Goal: Task Accomplishment & Management: Use online tool/utility

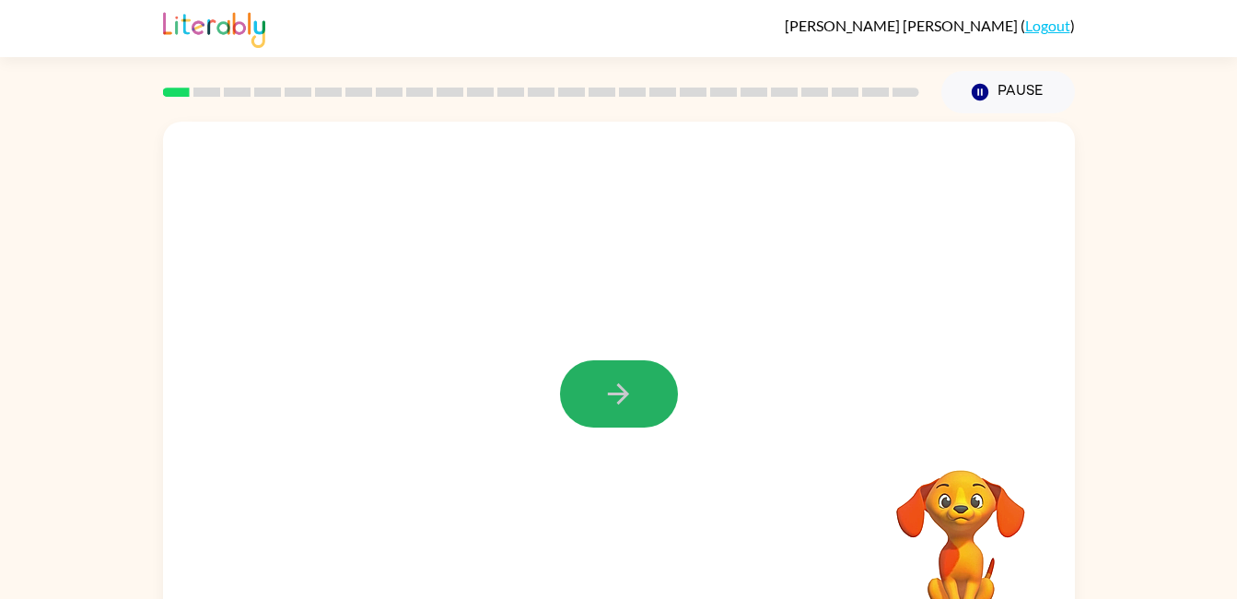
click at [586, 384] on button "button" at bounding box center [619, 393] width 118 height 67
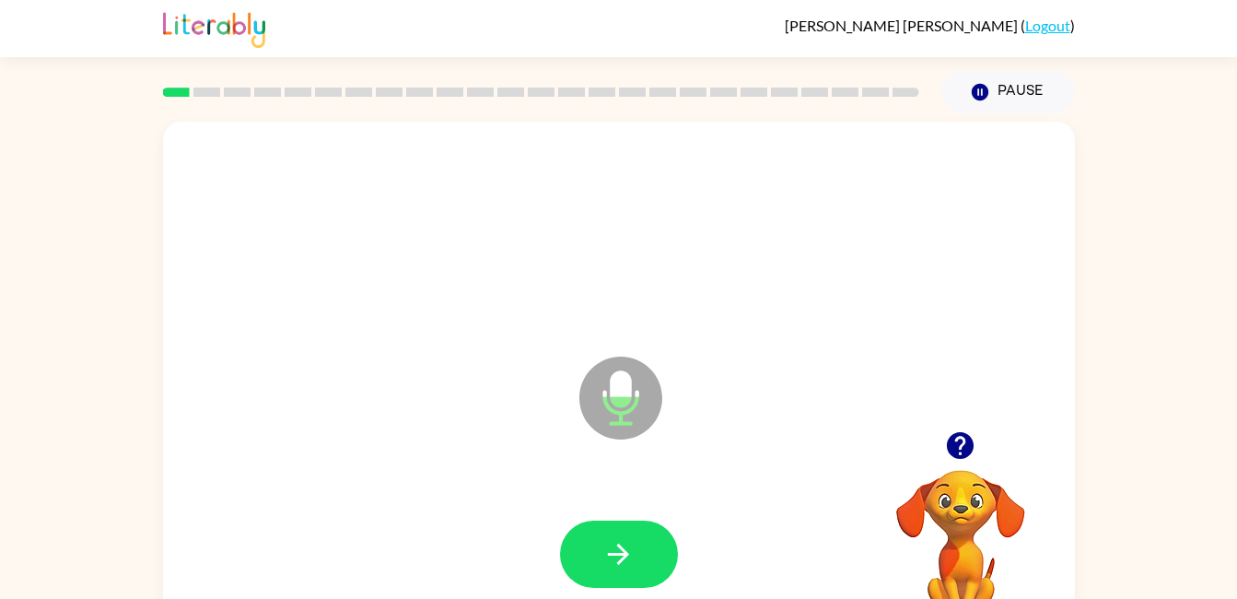
click at [597, 546] on button "button" at bounding box center [619, 553] width 118 height 67
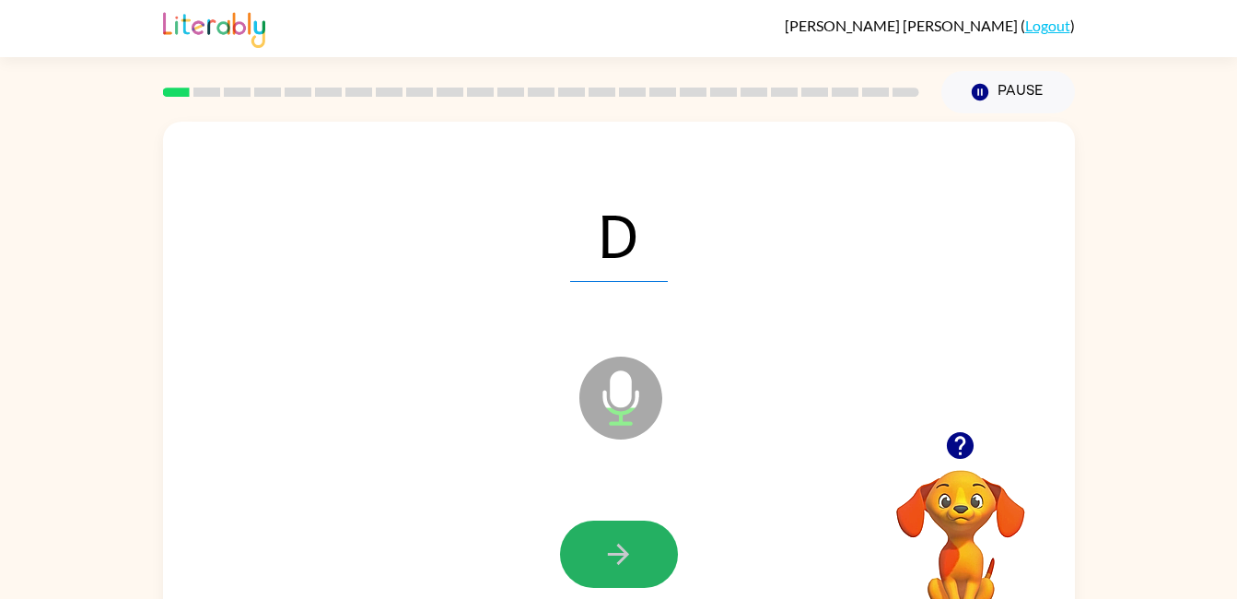
click at [595, 549] on button "button" at bounding box center [619, 553] width 118 height 67
click at [590, 563] on button "button" at bounding box center [619, 553] width 118 height 67
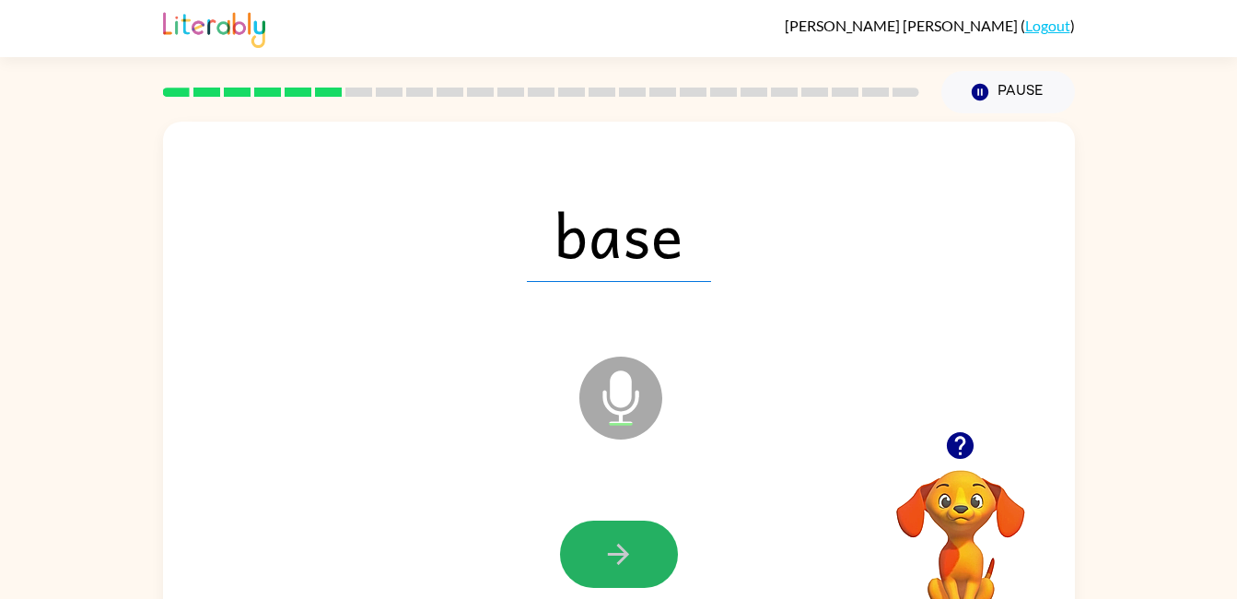
click at [590, 563] on button "button" at bounding box center [619, 553] width 118 height 67
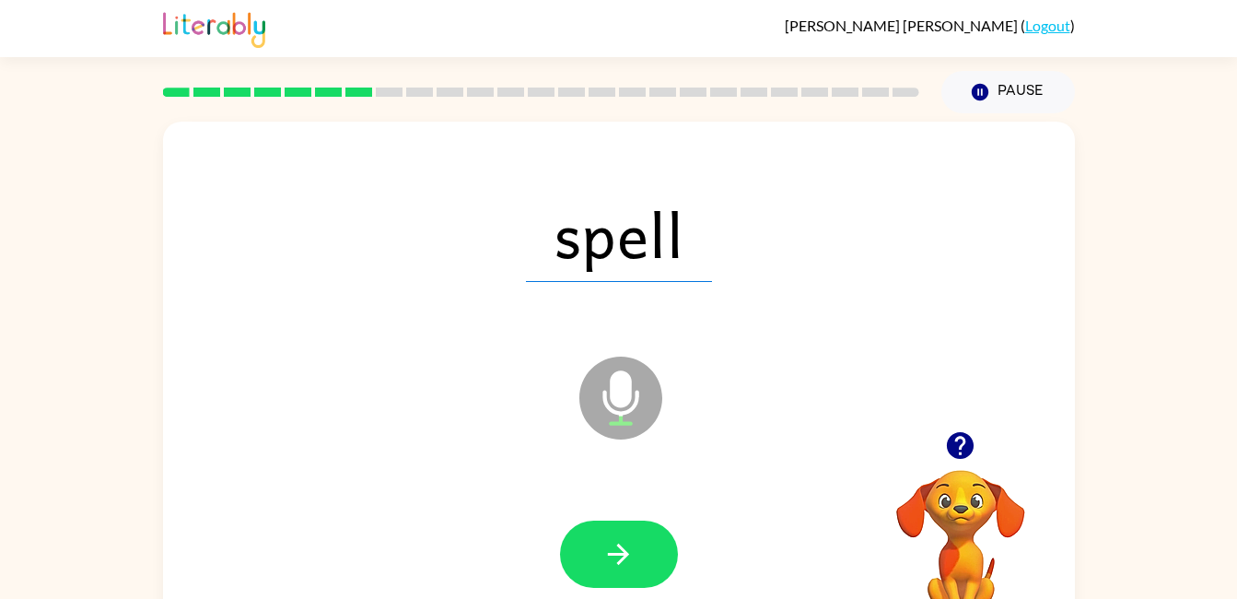
click at [590, 563] on button "button" at bounding box center [619, 553] width 118 height 67
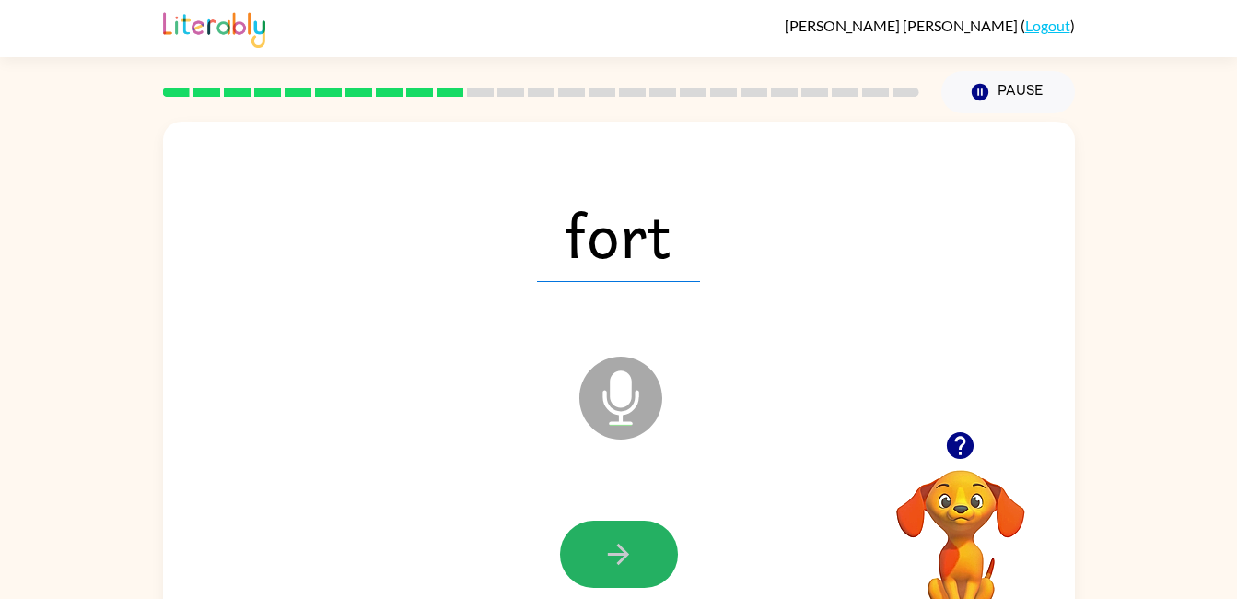
click at [611, 532] on button "button" at bounding box center [619, 553] width 118 height 67
click at [586, 559] on button "button" at bounding box center [619, 553] width 118 height 67
click at [583, 552] on button "button" at bounding box center [619, 553] width 118 height 67
click at [586, 543] on button "button" at bounding box center [619, 553] width 118 height 67
click at [594, 548] on button "button" at bounding box center [619, 553] width 118 height 67
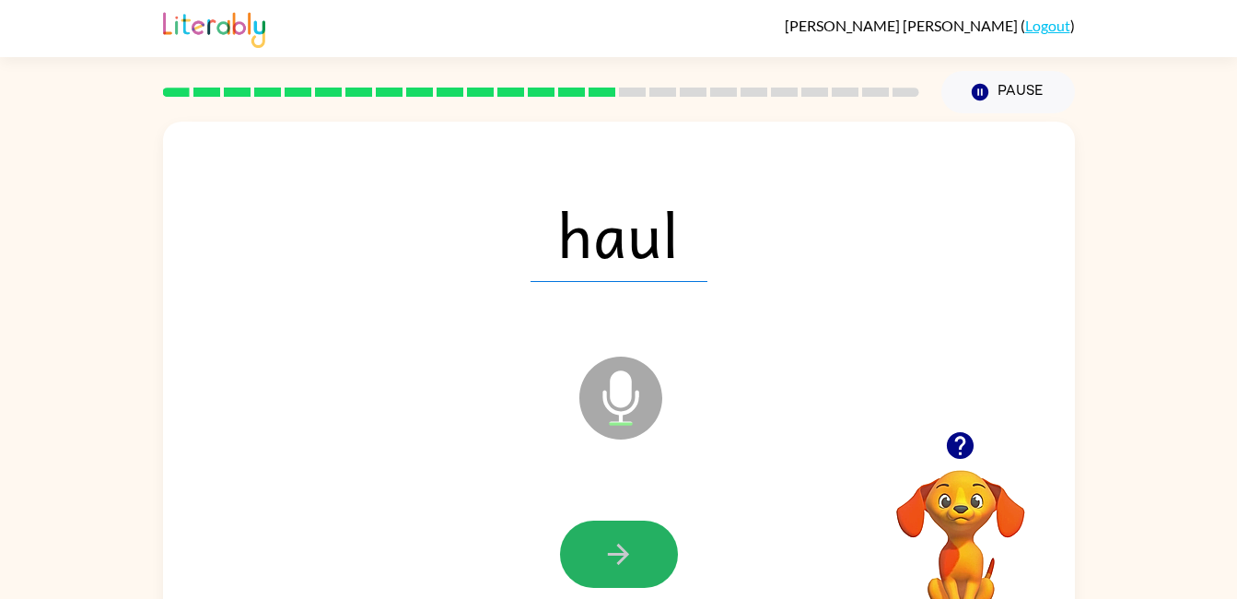
click at [577, 547] on button "button" at bounding box center [619, 553] width 118 height 67
click at [581, 540] on button "button" at bounding box center [619, 553] width 118 height 67
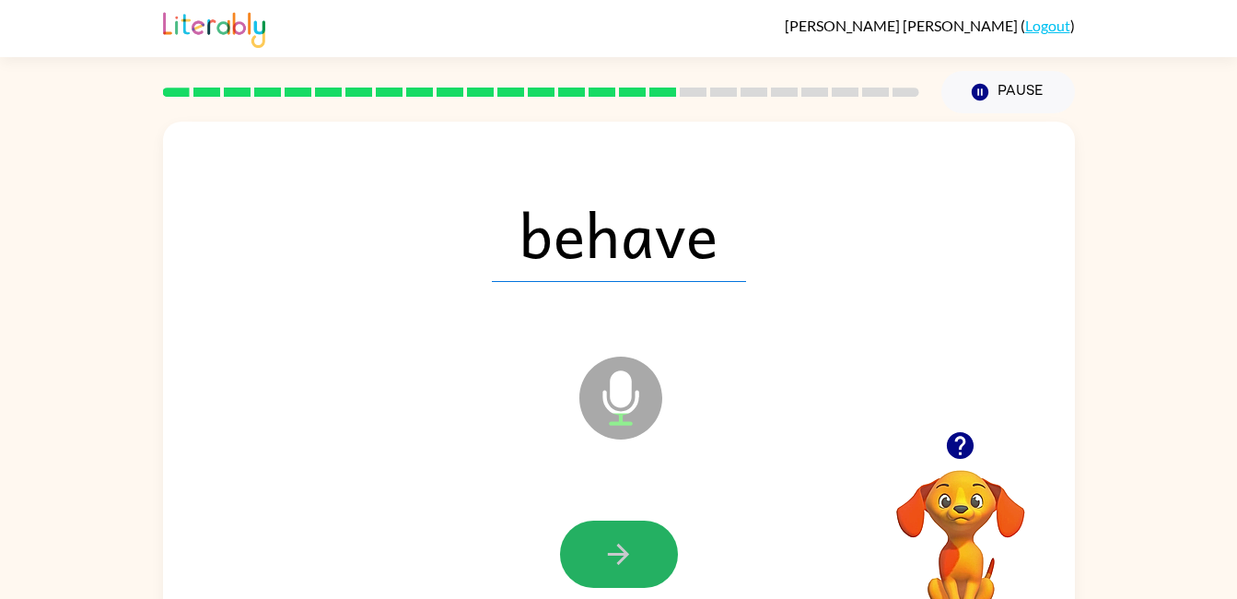
click at [581, 540] on button "button" at bounding box center [619, 553] width 118 height 67
click at [586, 544] on button "button" at bounding box center [619, 553] width 118 height 67
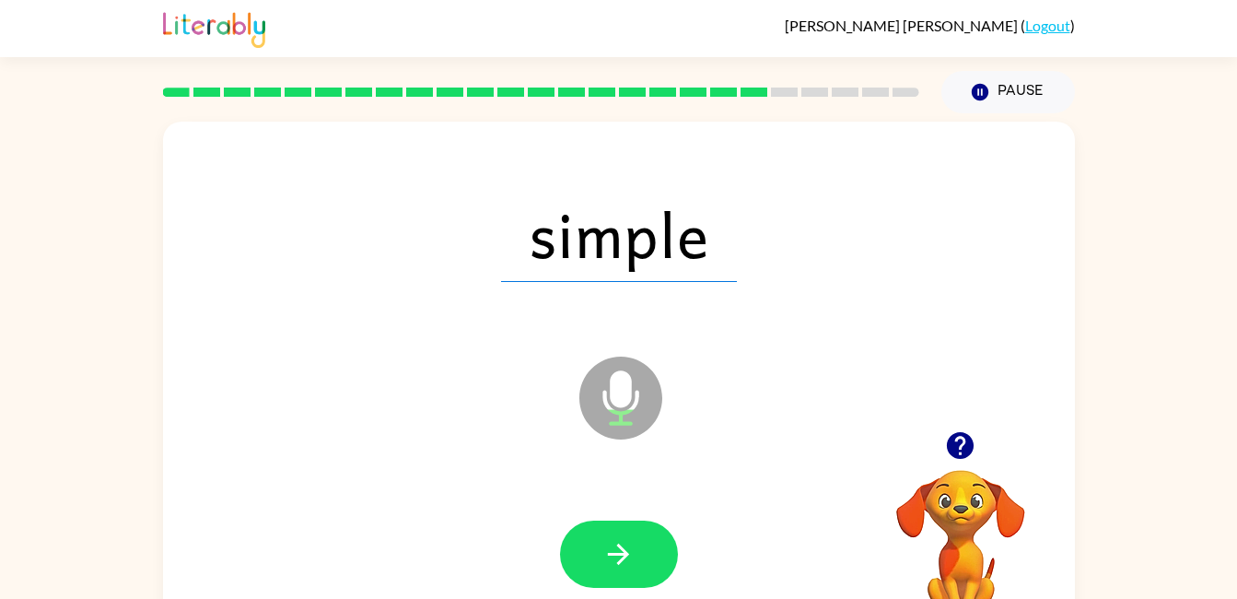
click at [586, 544] on button "button" at bounding box center [619, 553] width 118 height 67
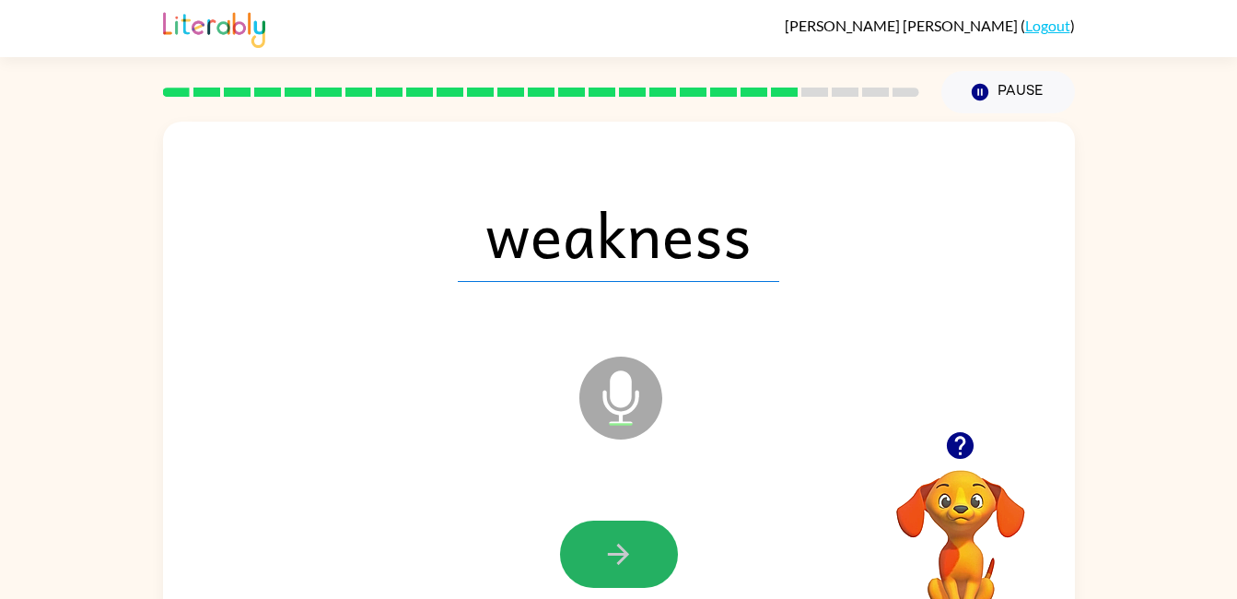
click at [586, 548] on button "button" at bounding box center [619, 553] width 118 height 67
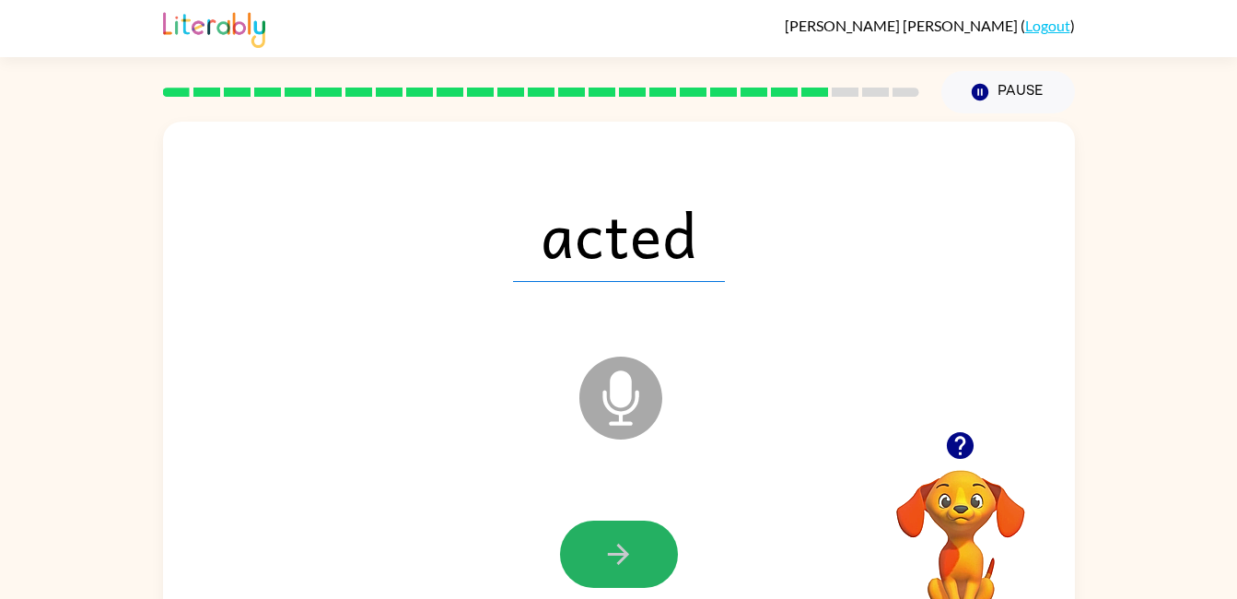
click at [586, 548] on button "button" at bounding box center [619, 553] width 118 height 67
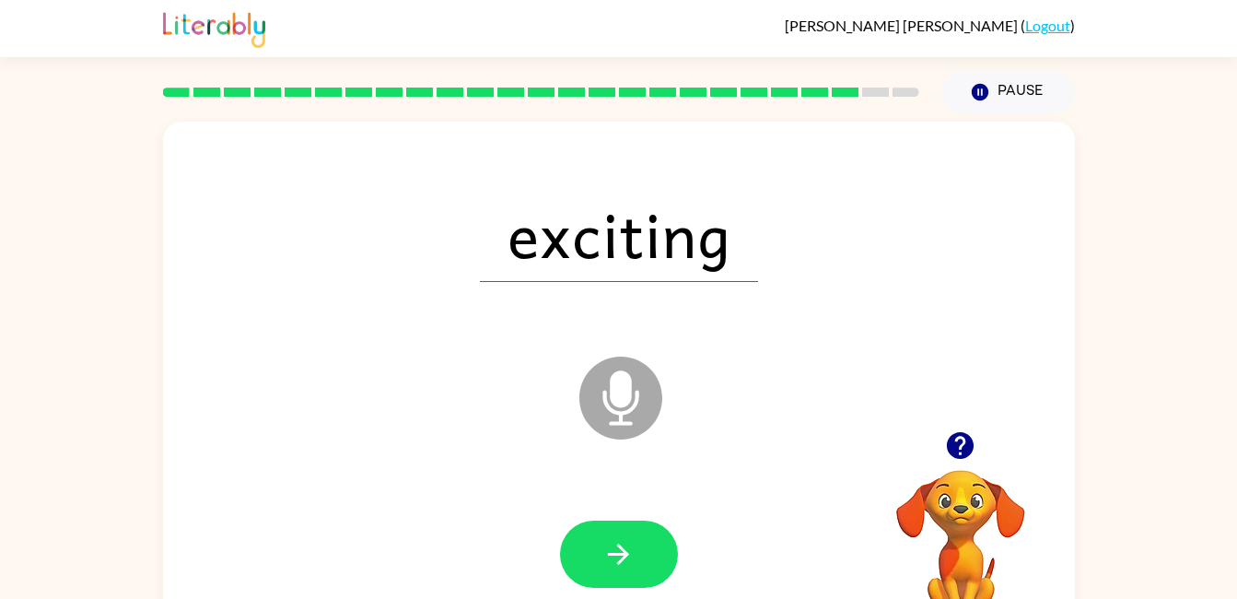
click at [586, 548] on button "button" at bounding box center [619, 553] width 118 height 67
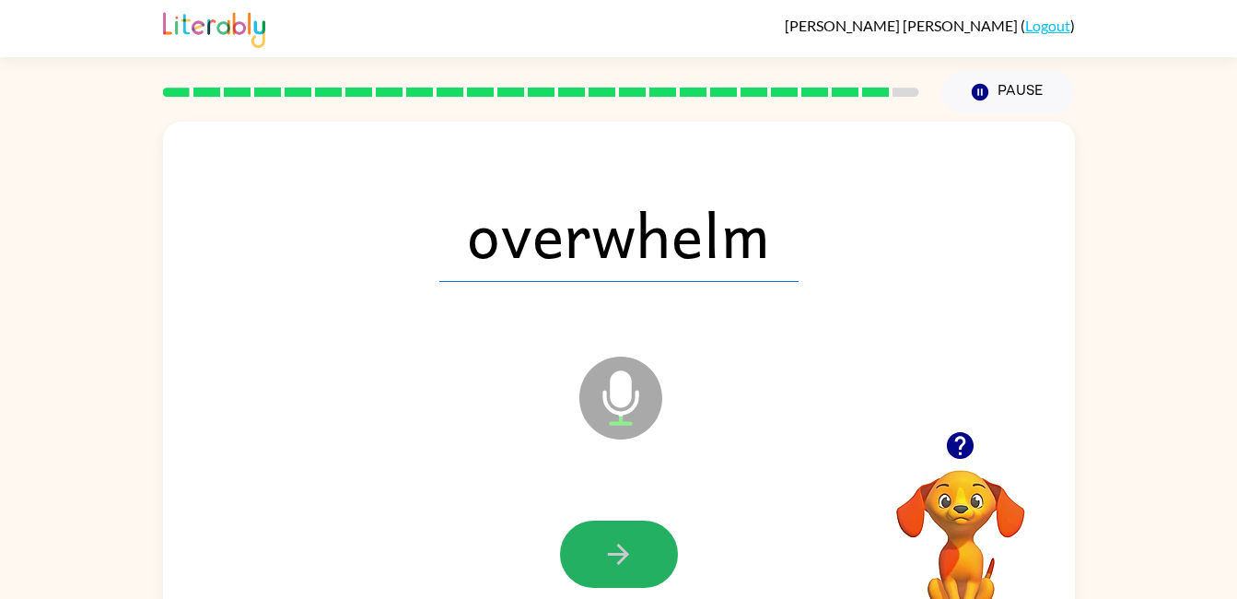
click at [586, 548] on button "button" at bounding box center [619, 553] width 118 height 67
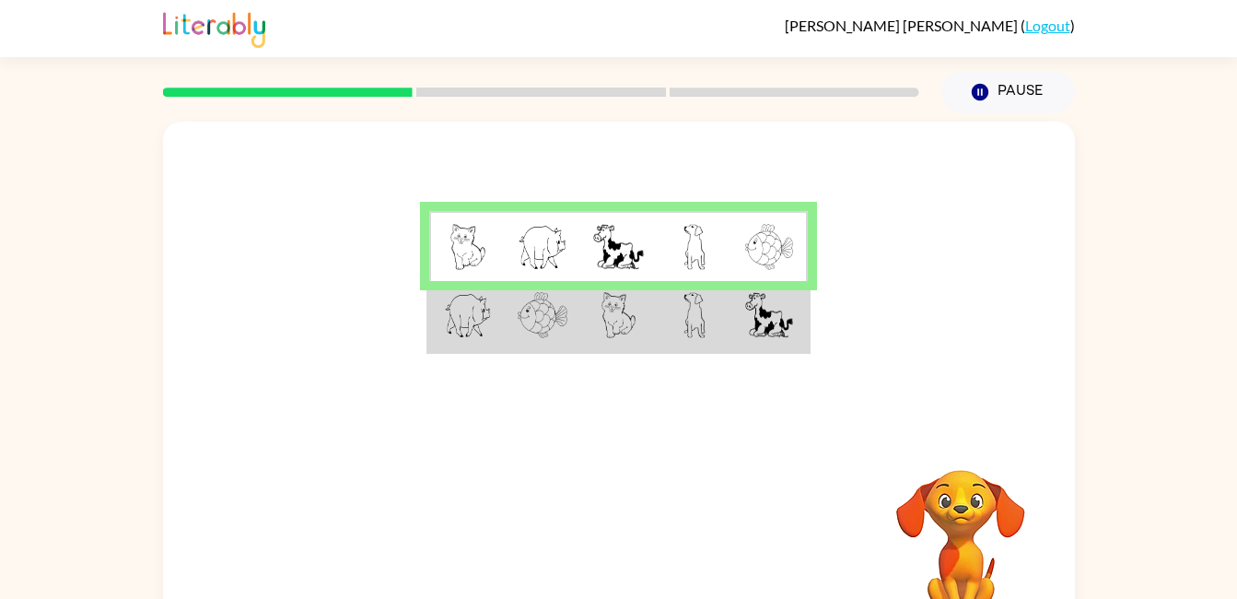
click at [527, 277] on tbody at bounding box center [618, 281] width 379 height 141
drag, startPoint x: 527, startPoint y: 277, endPoint x: 557, endPoint y: 149, distance: 131.5
click at [557, 149] on div at bounding box center [619, 276] width 912 height 309
click at [567, 314] on img at bounding box center [542, 315] width 50 height 46
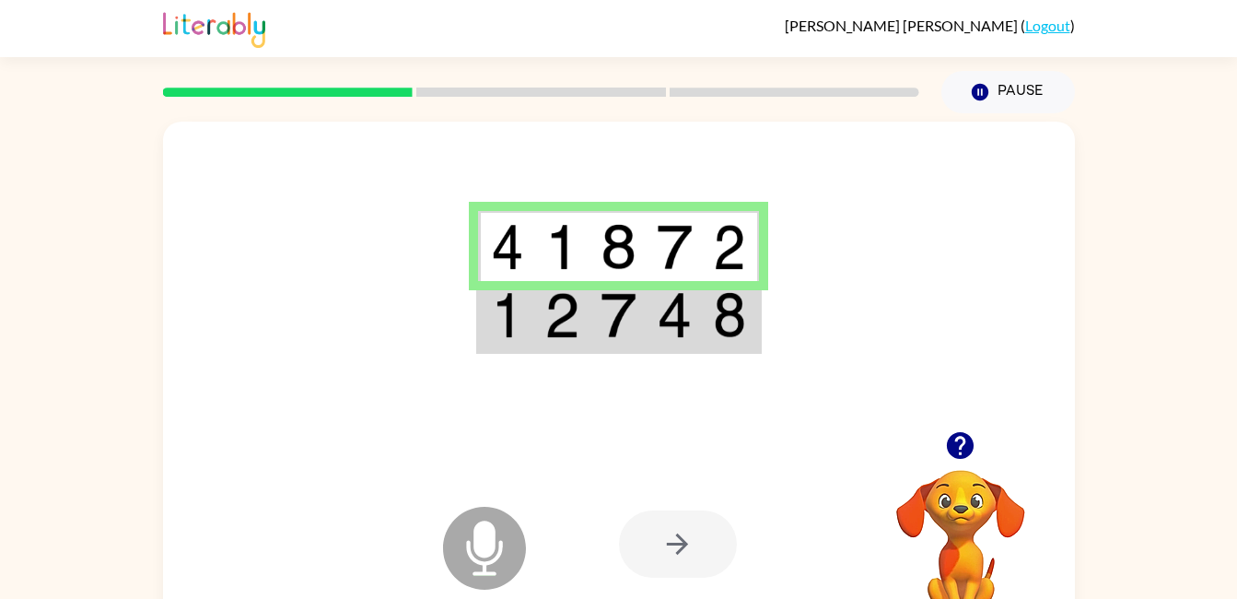
click at [687, 308] on img at bounding box center [674, 315] width 35 height 46
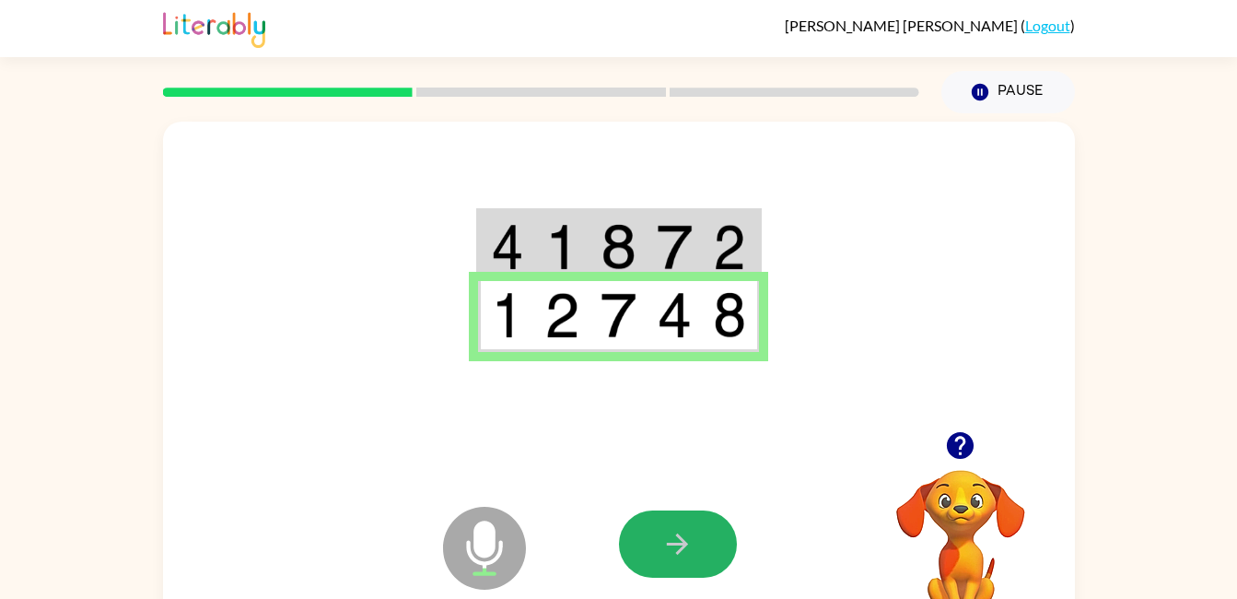
click at [671, 543] on icon "button" at bounding box center [677, 543] width 21 height 21
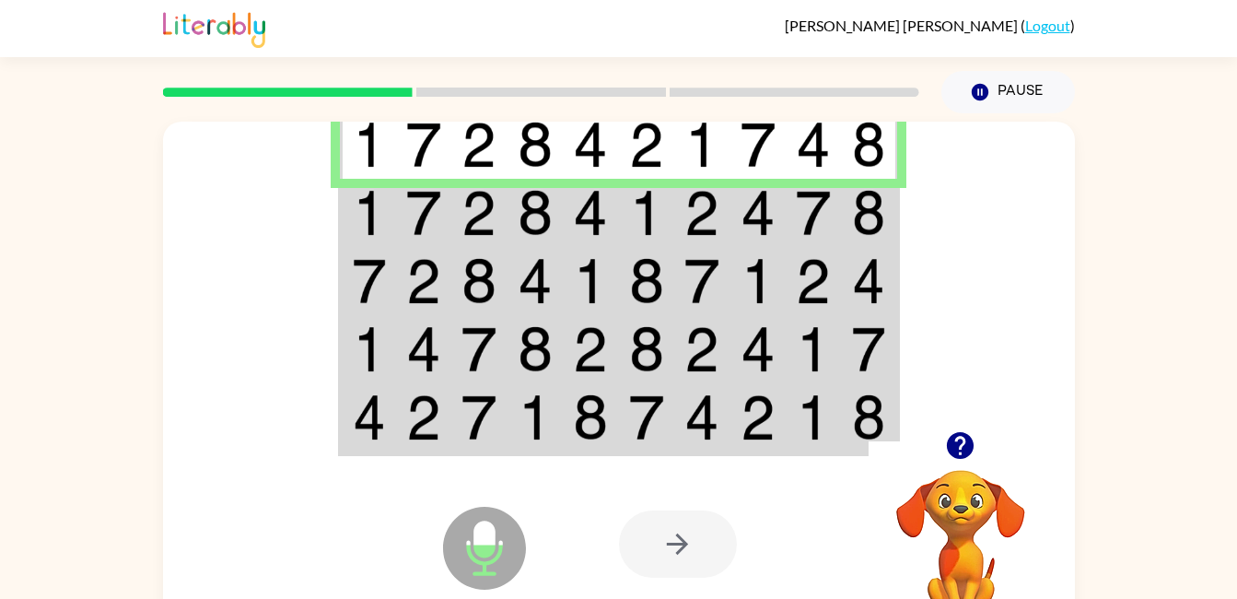
click at [494, 210] on img at bounding box center [478, 213] width 35 height 46
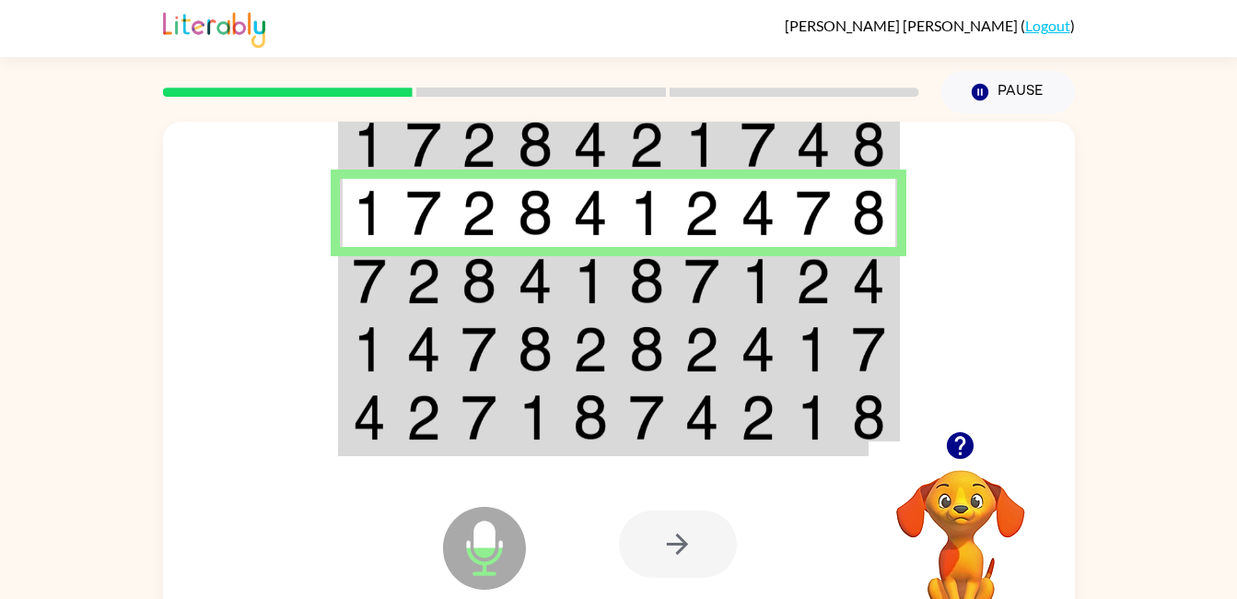
click at [473, 277] on img at bounding box center [478, 281] width 35 height 46
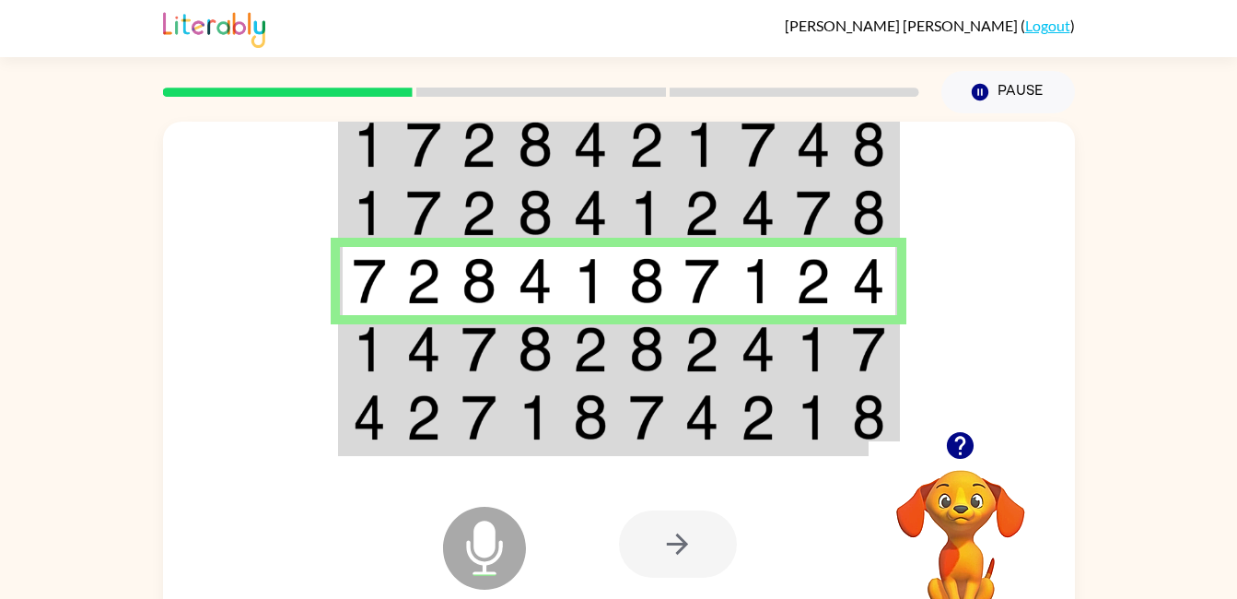
click at [486, 343] on img at bounding box center [478, 349] width 35 height 46
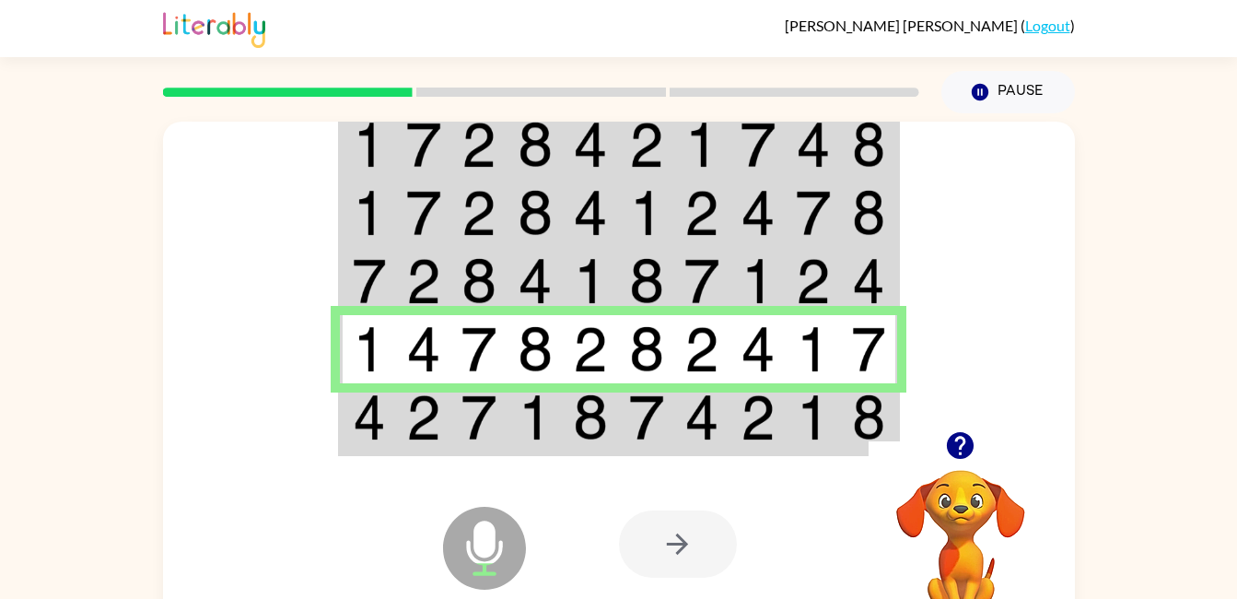
click at [398, 427] on td at bounding box center [424, 418] width 56 height 71
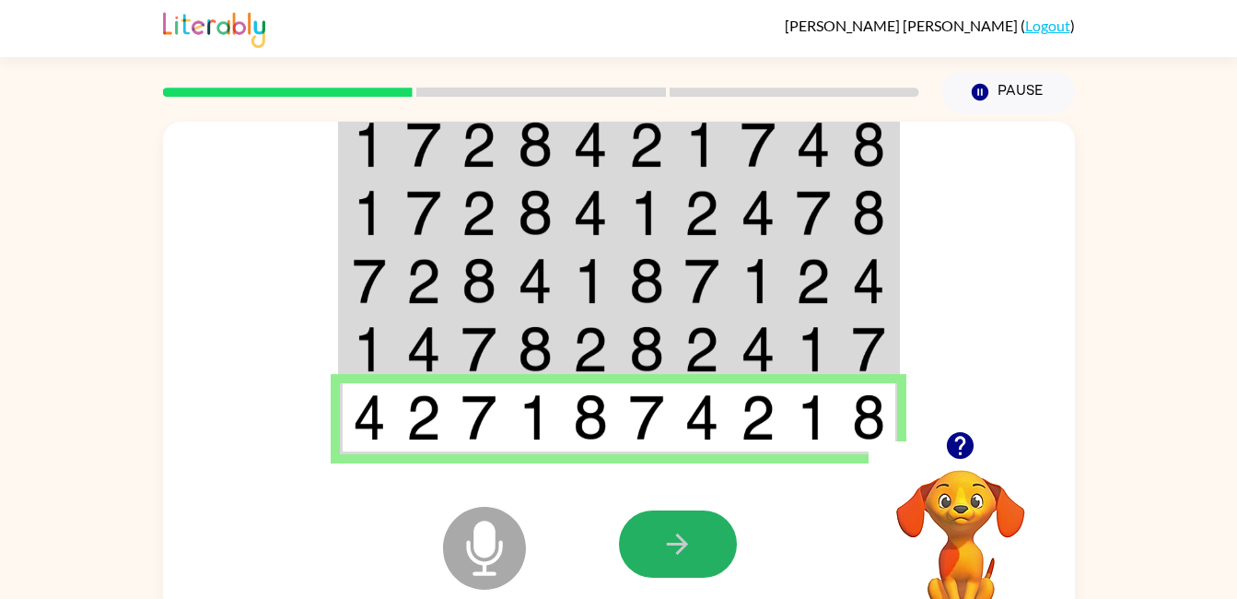
click at [645, 538] on button "button" at bounding box center [678, 543] width 118 height 67
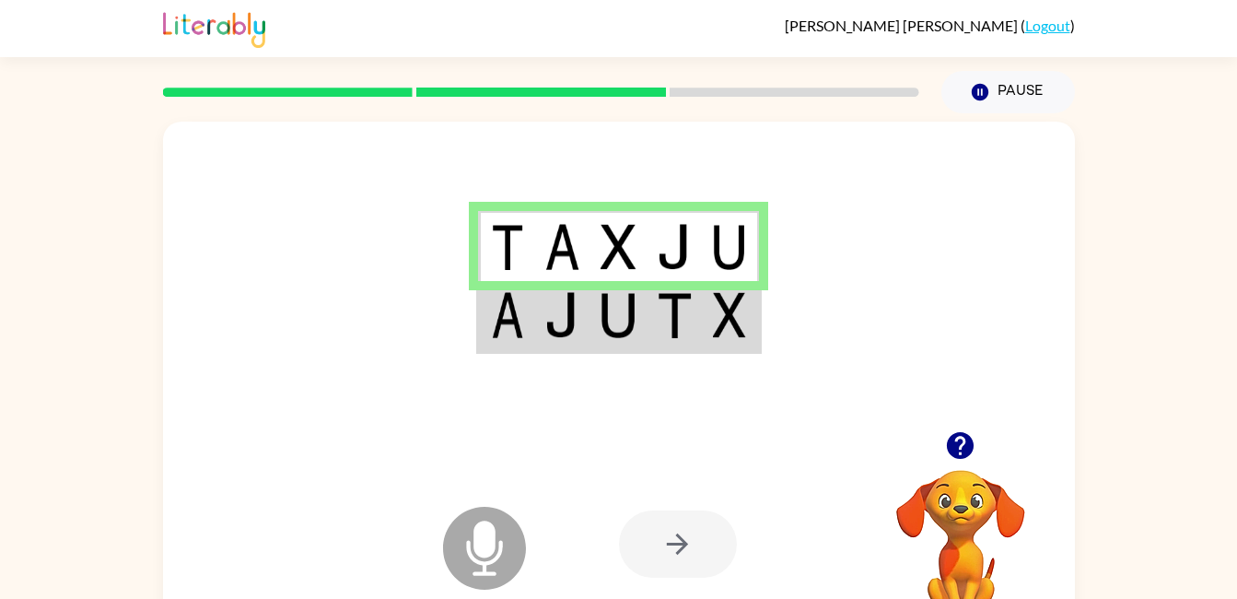
click at [551, 320] on img at bounding box center [561, 315] width 35 height 46
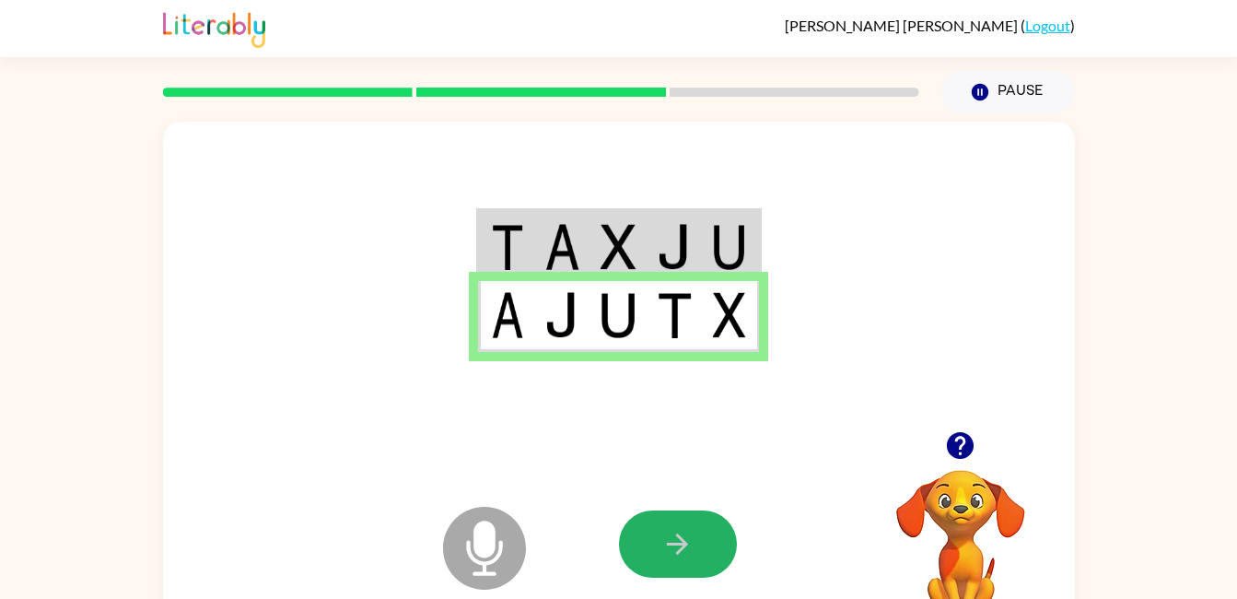
click at [650, 545] on button "button" at bounding box center [678, 543] width 118 height 67
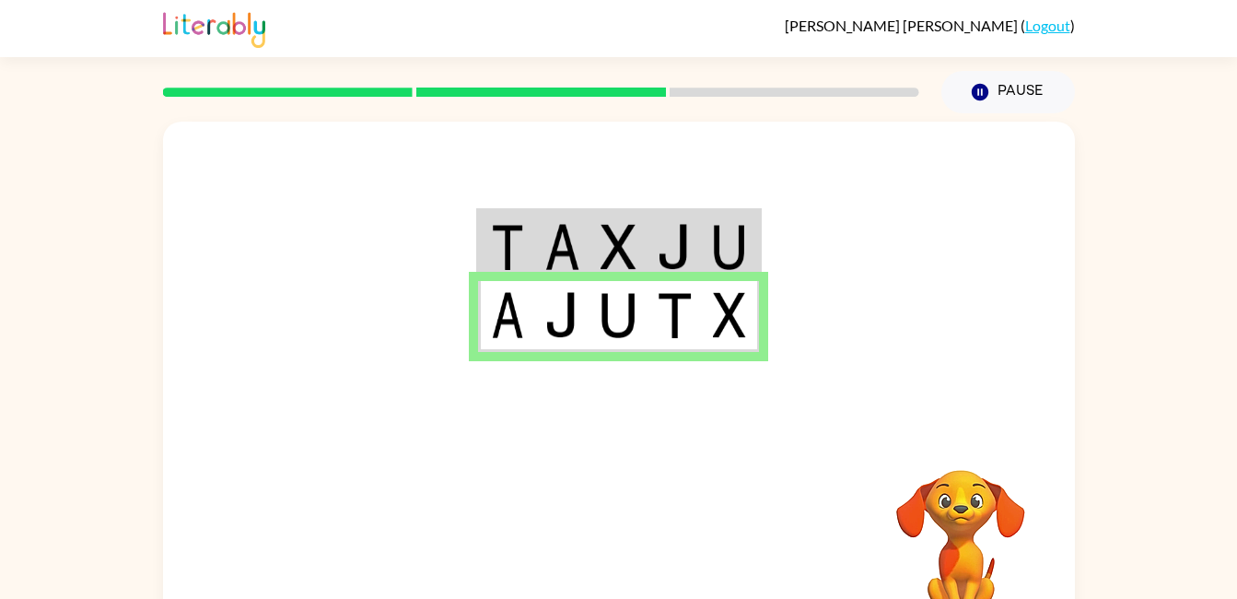
click at [810, 147] on div at bounding box center [619, 276] width 912 height 309
click at [757, 233] on td at bounding box center [731, 246] width 56 height 71
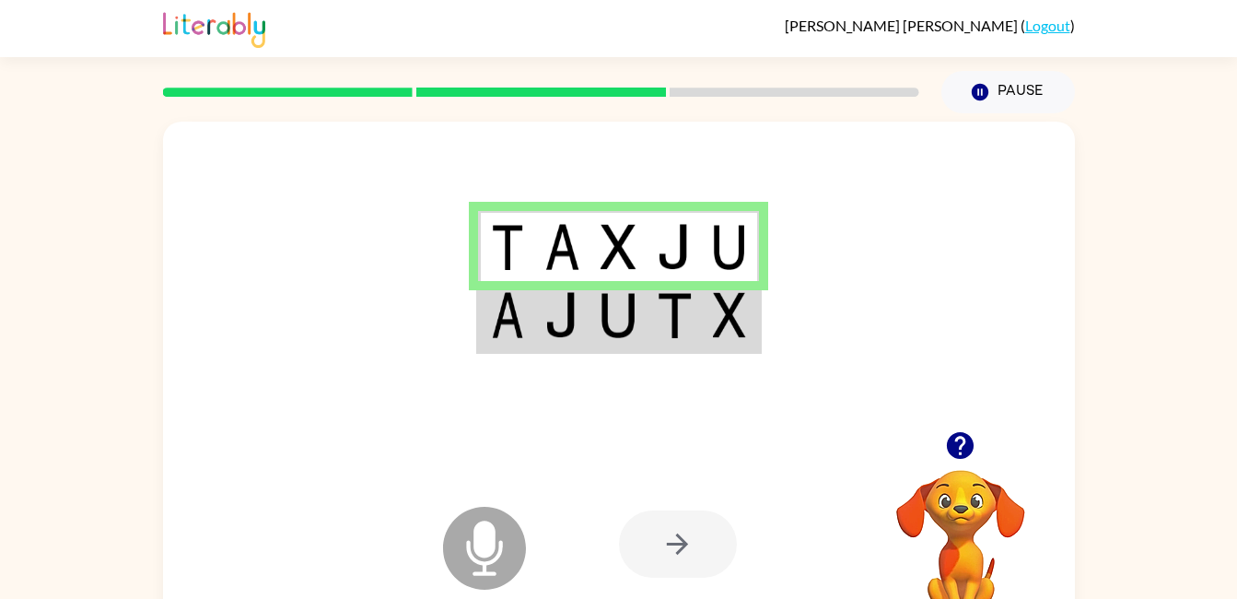
click at [710, 218] on td at bounding box center [731, 246] width 56 height 71
click at [482, 536] on icon "Microphone The Microphone is here when it is your turn to talk" at bounding box center [576, 571] width 276 height 138
click at [669, 308] on img at bounding box center [674, 315] width 35 height 46
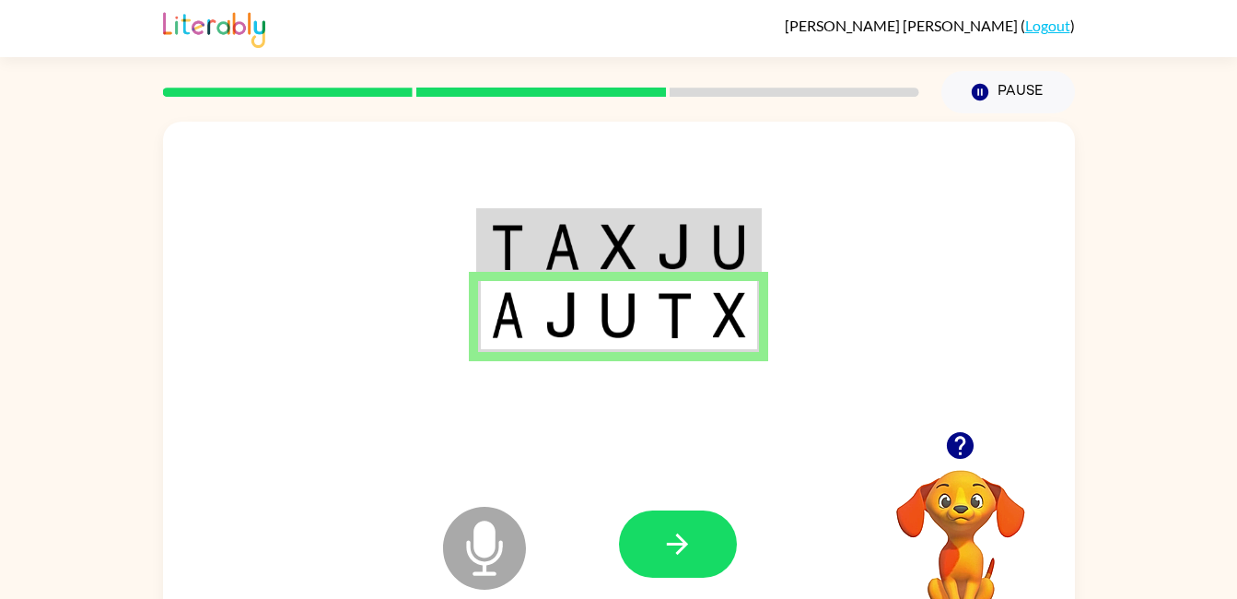
click at [662, 543] on icon "button" at bounding box center [677, 544] width 32 height 32
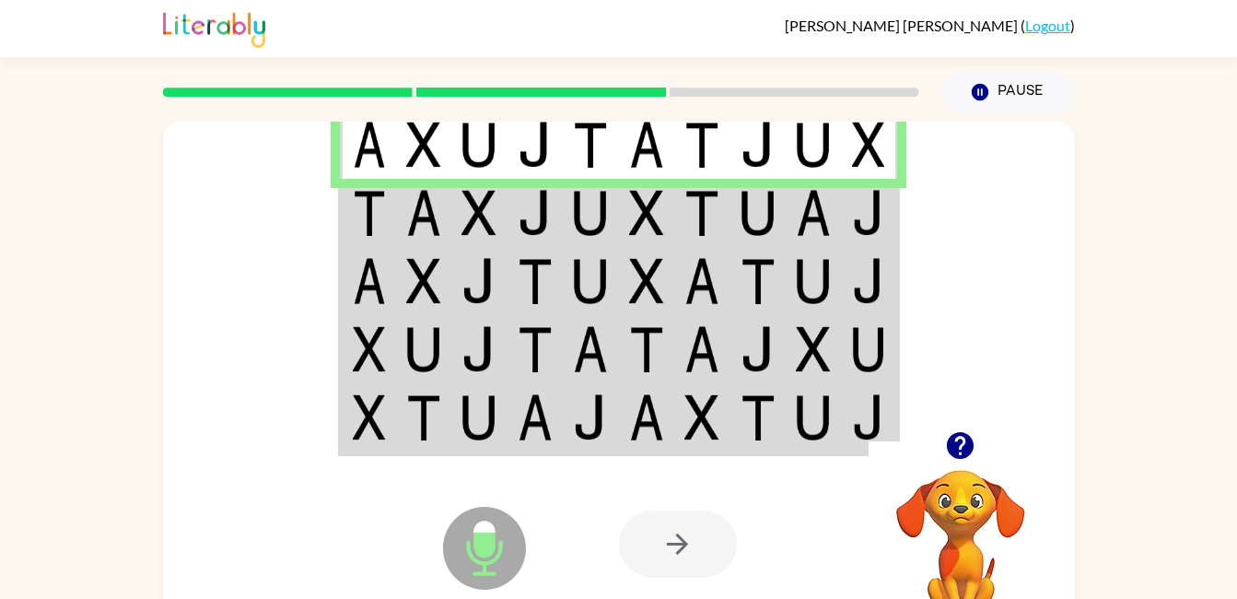
click at [591, 208] on img at bounding box center [590, 213] width 35 height 46
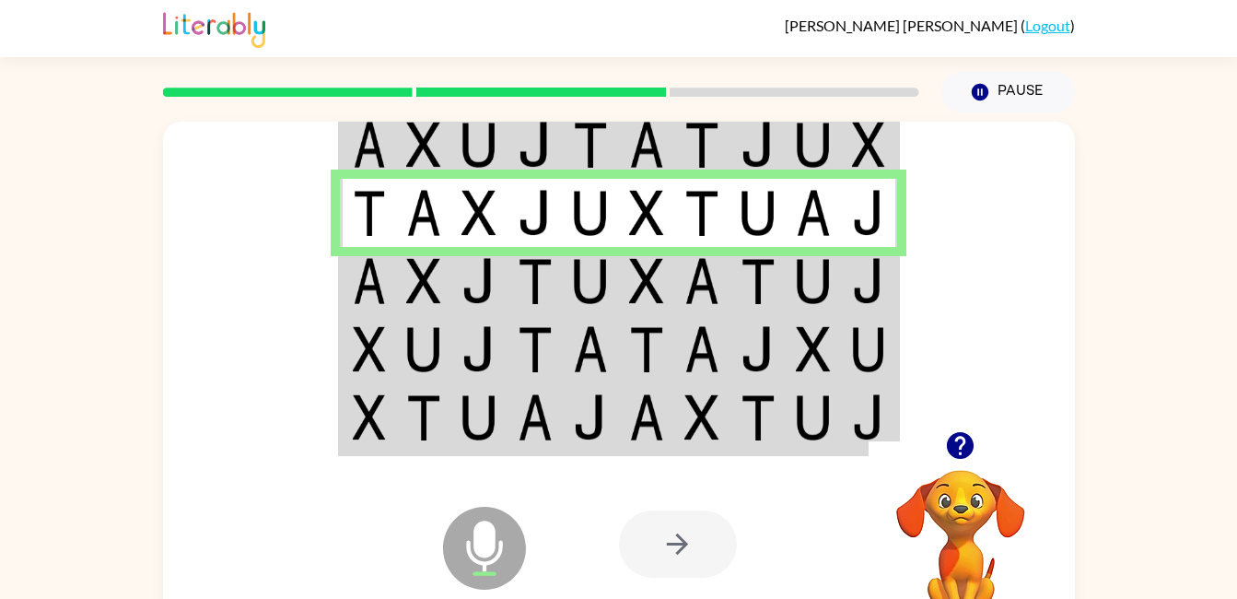
click at [557, 295] on td at bounding box center [535, 281] width 56 height 68
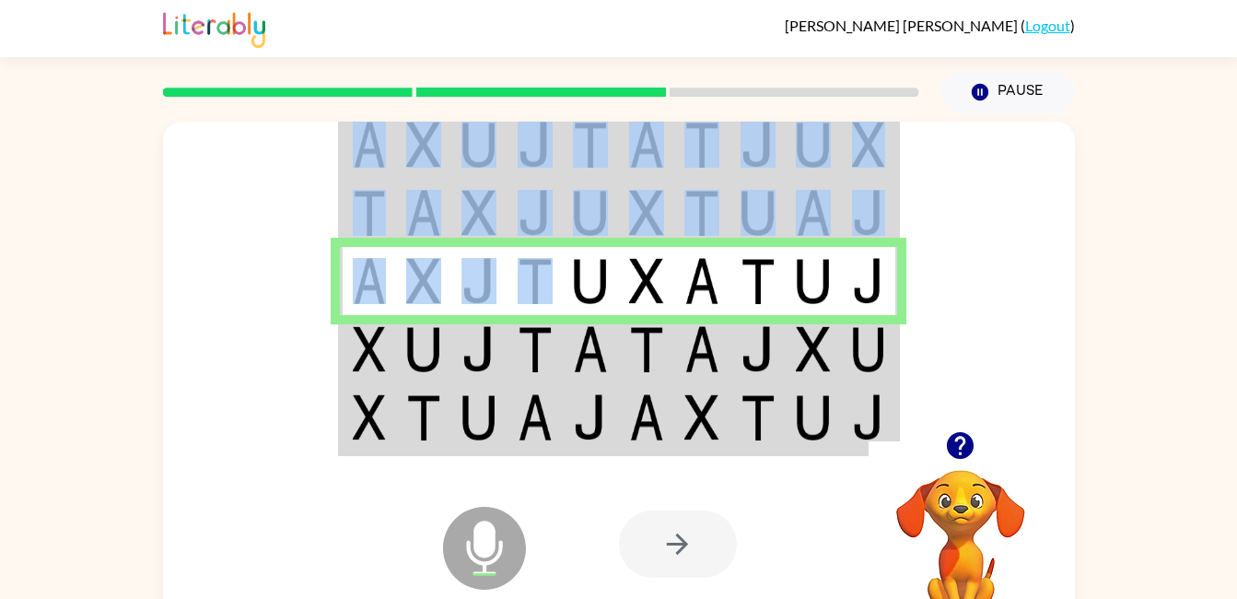
drag, startPoint x: 557, startPoint y: 295, endPoint x: 1017, endPoint y: 358, distance: 464.8
click at [1017, 358] on div at bounding box center [619, 276] width 912 height 309
click at [604, 338] on img at bounding box center [590, 349] width 35 height 46
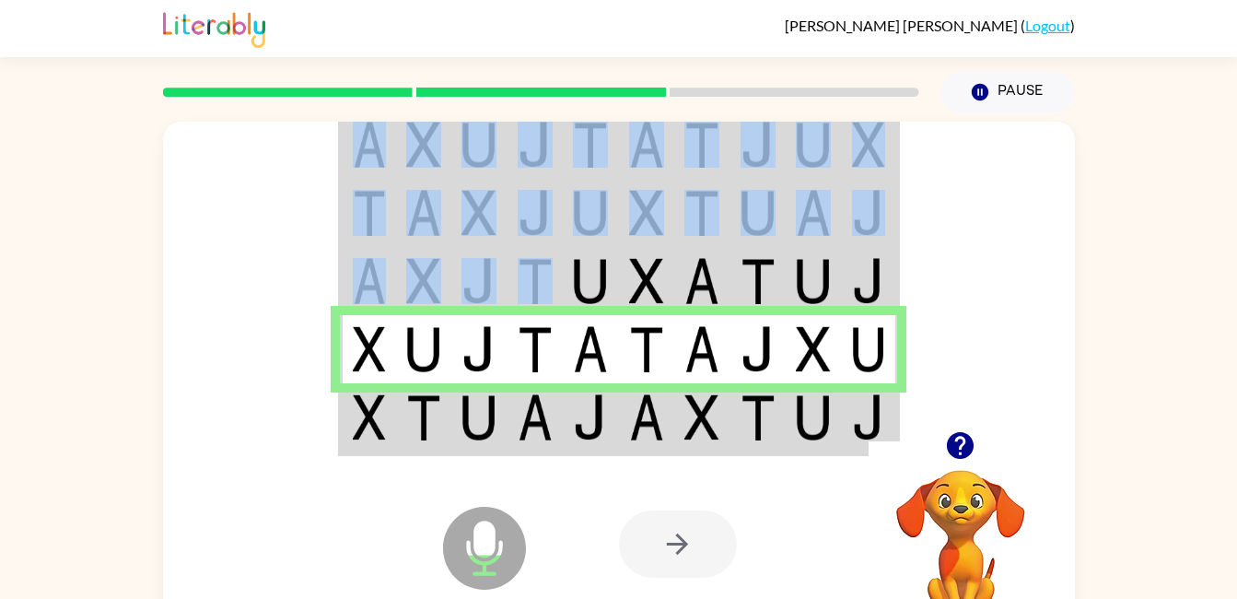
click at [587, 392] on td at bounding box center [591, 418] width 56 height 71
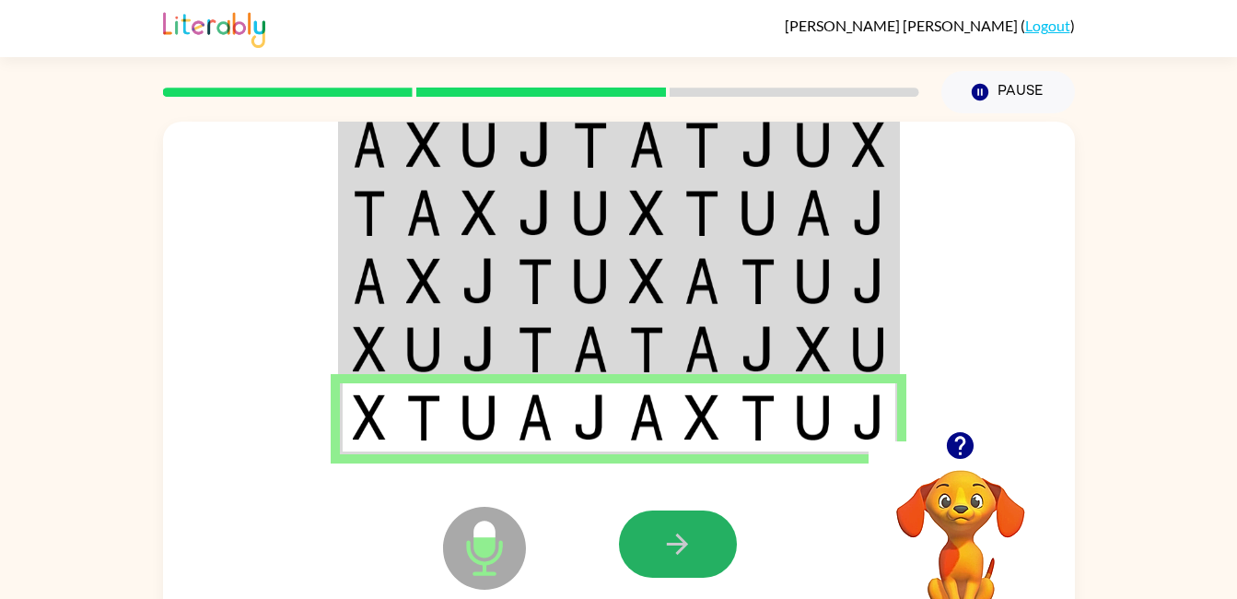
click at [666, 542] on icon "button" at bounding box center [677, 544] width 32 height 32
